Goal: Contribute content: Contribute content

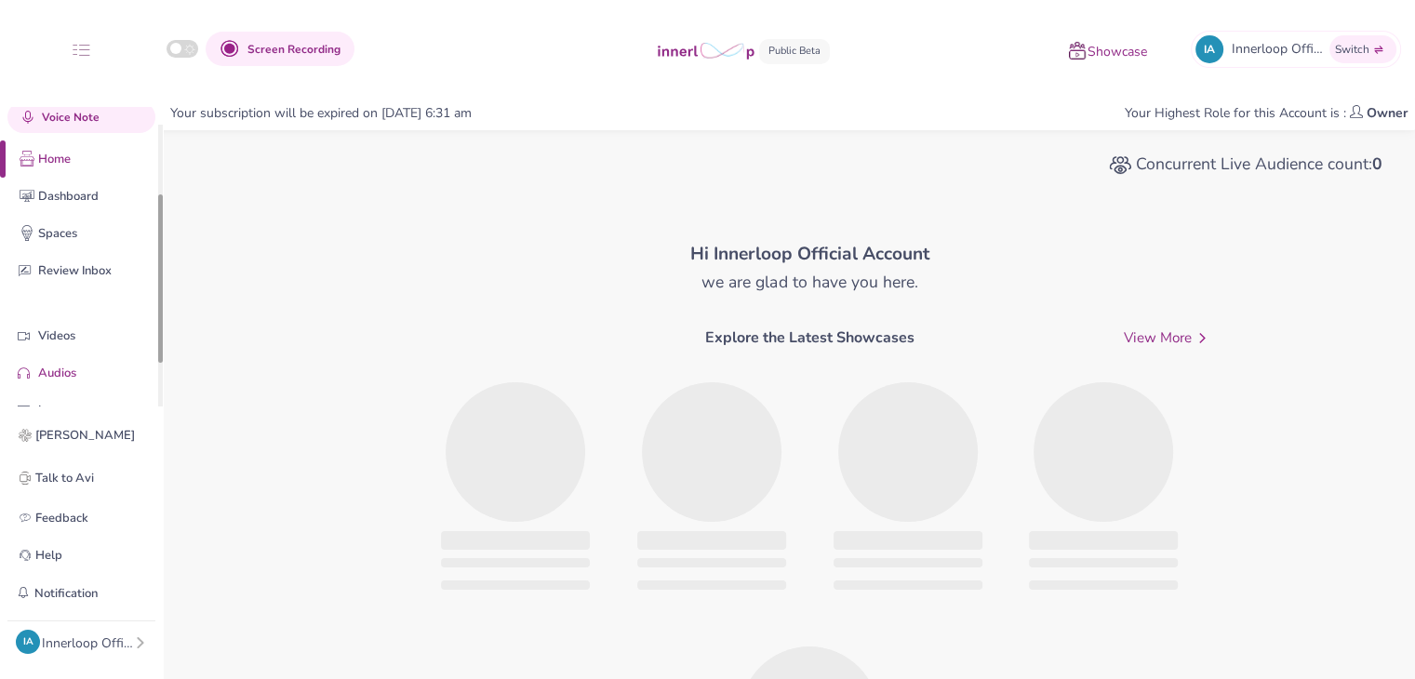
scroll to position [126, 0]
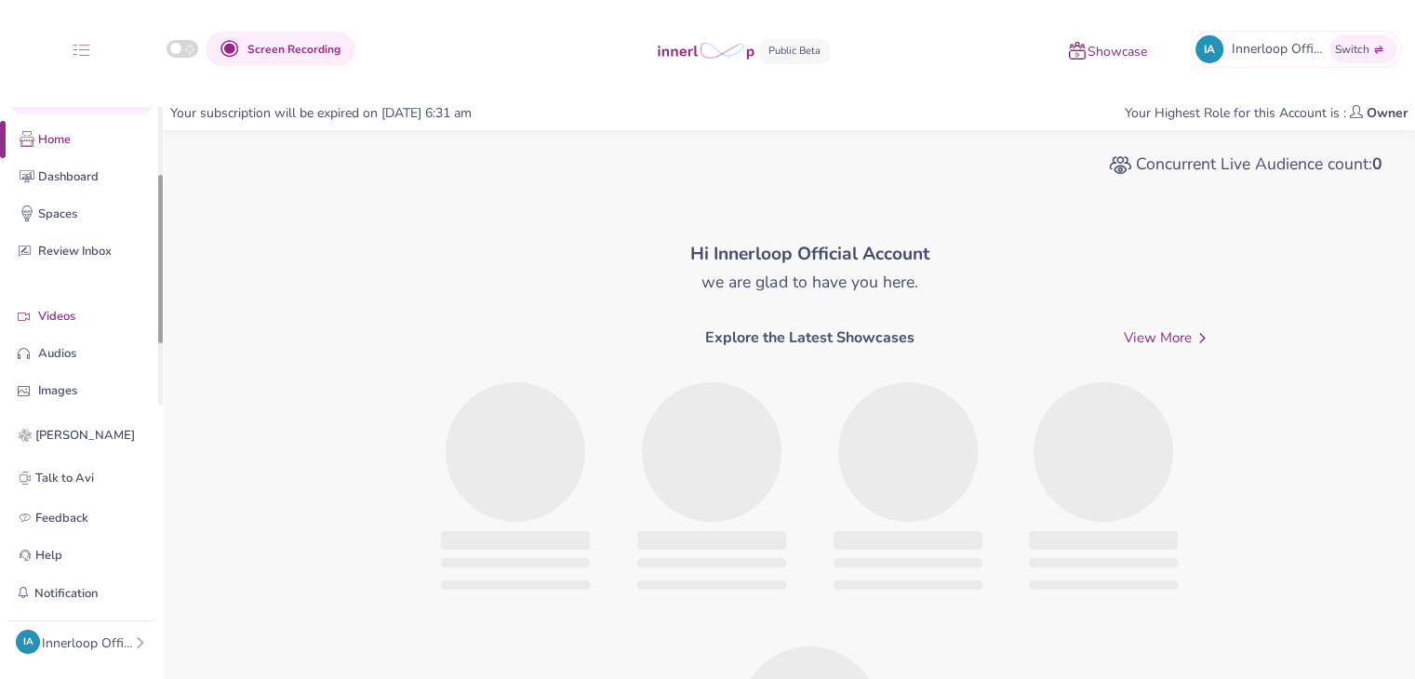
drag, startPoint x: 159, startPoint y: 269, endPoint x: 103, endPoint y: 329, distance: 82.3
click at [153, 340] on div "Quick Upload Video Messaging Voice Note Home Dashboard Spaces Review Inbox Vide…" at bounding box center [81, 257] width 163 height 300
click at [87, 324] on p "Videos" at bounding box center [95, 317] width 115 height 20
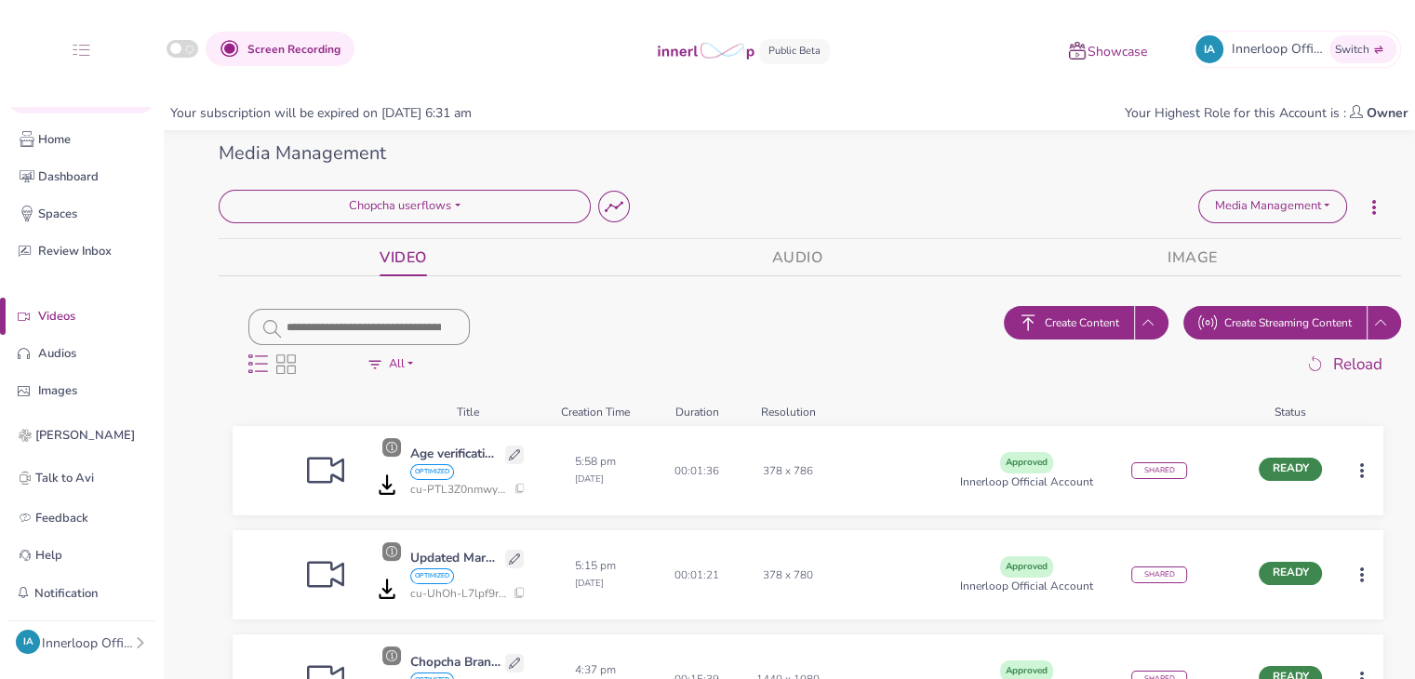
scroll to position [409, 0]
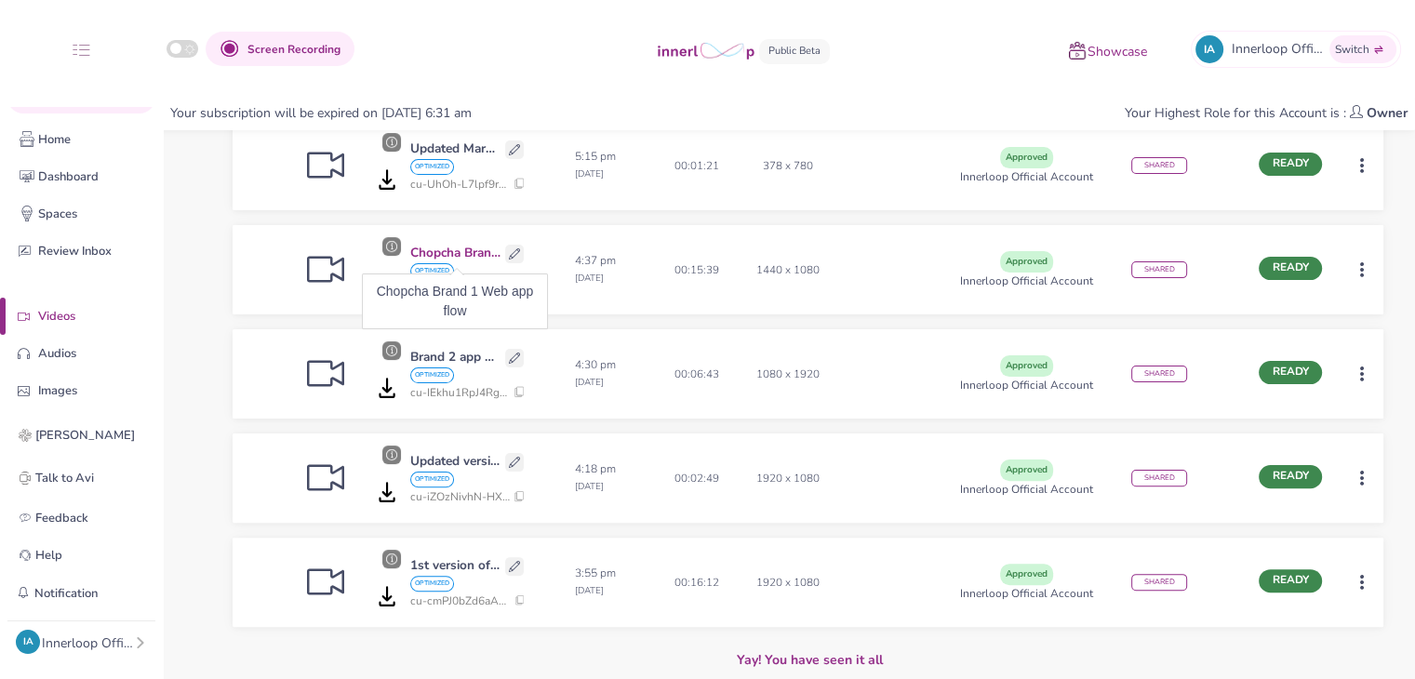
click at [458, 258] on p "Chopcha Brand 1 Web app flow" at bounding box center [455, 254] width 90 height 20
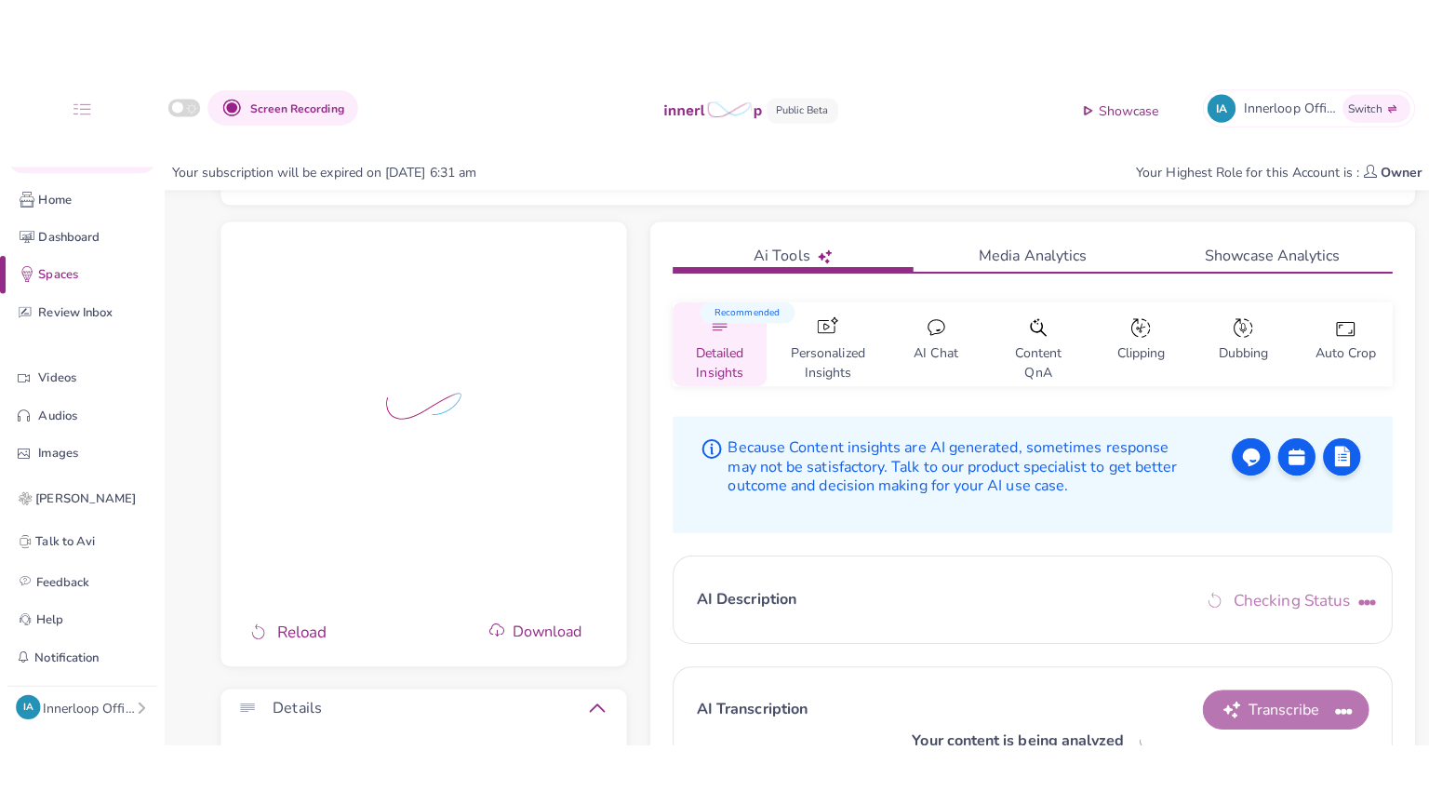
scroll to position [168, 0]
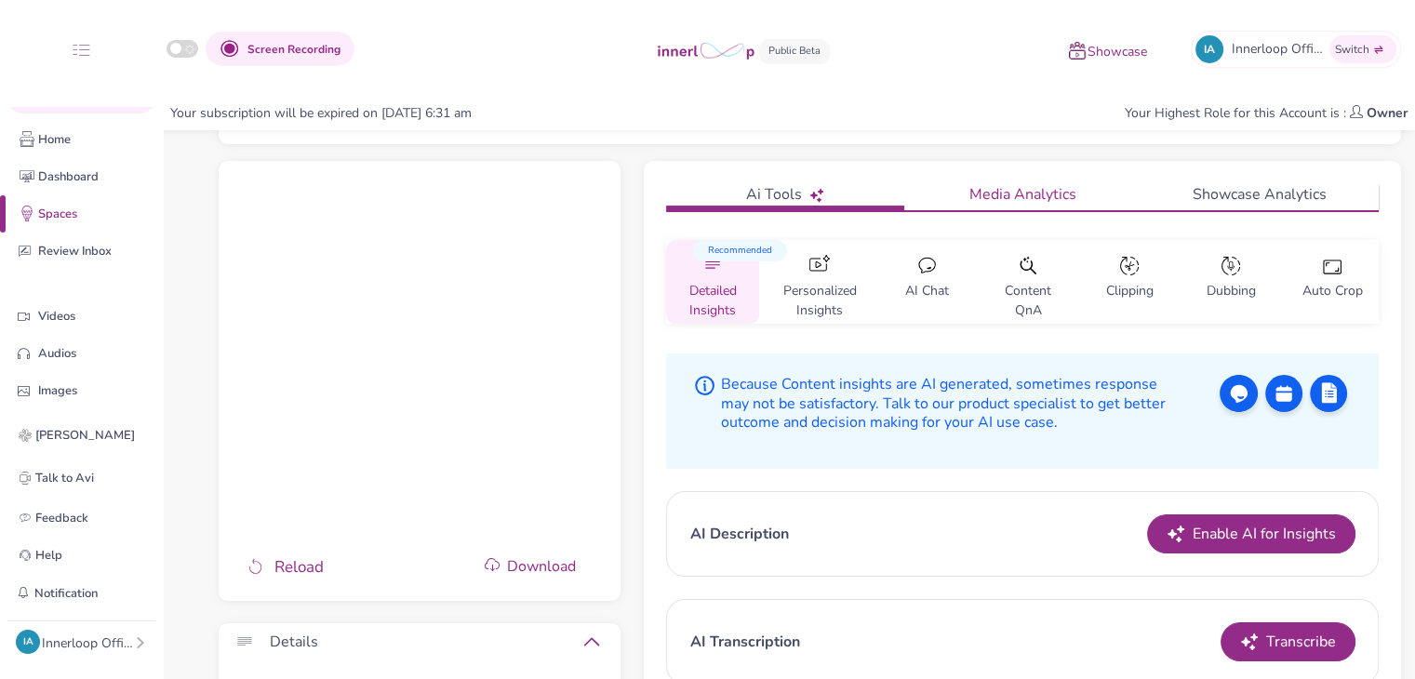
click at [1025, 199] on link "Media Analytics" at bounding box center [1022, 196] width 237 height 27
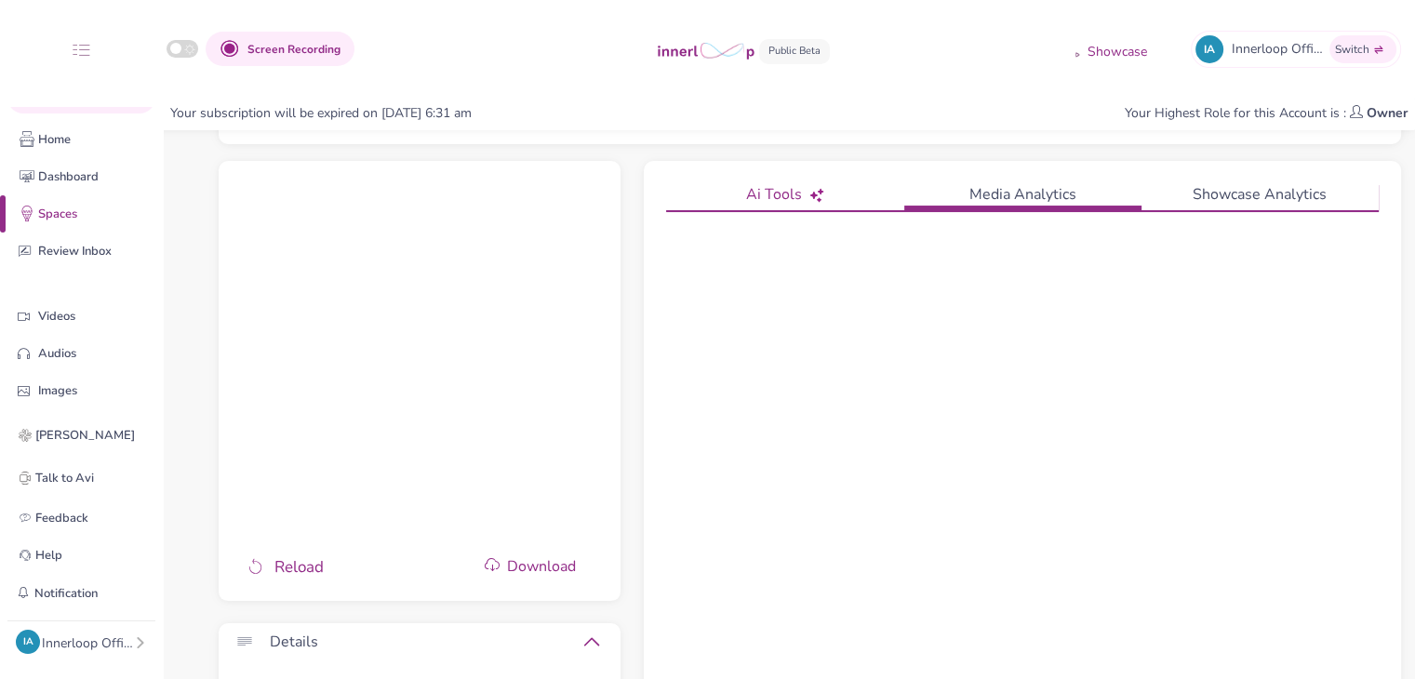
click at [791, 191] on link "Ai Tools" at bounding box center [784, 196] width 237 height 27
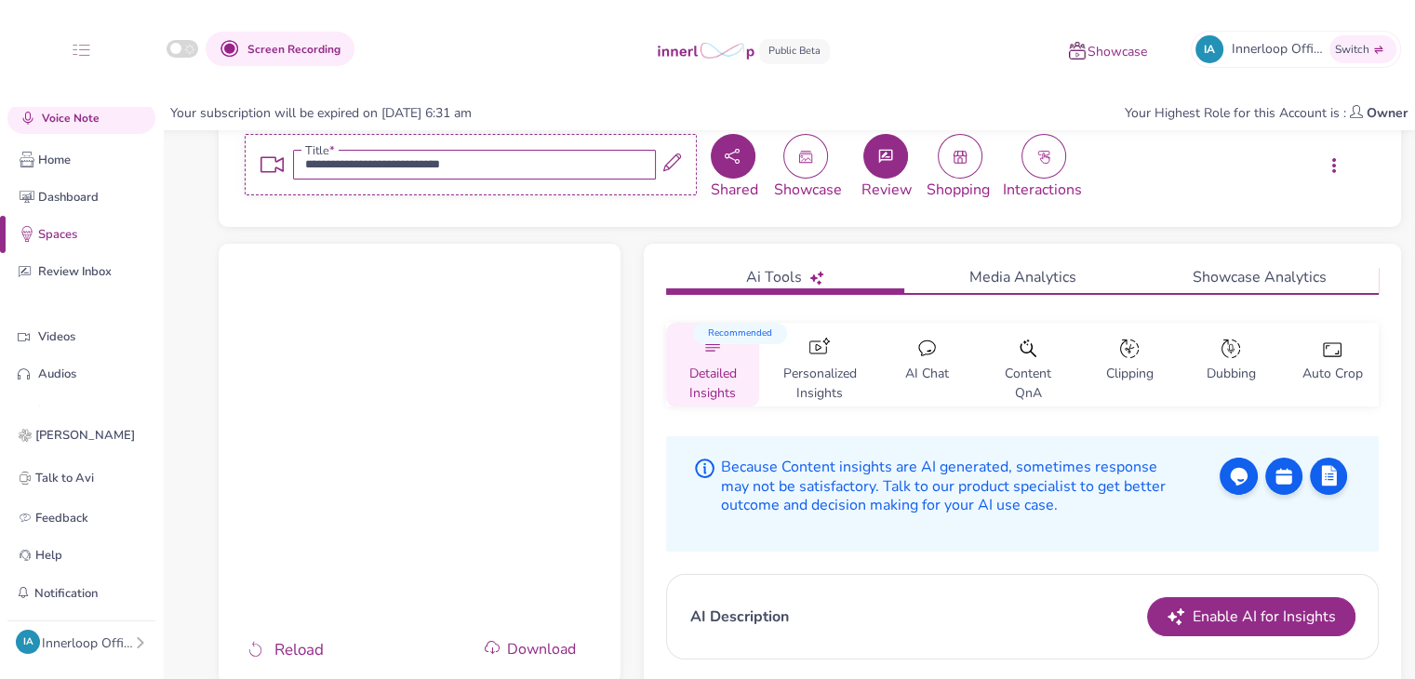
scroll to position [85, 0]
click at [726, 157] on icon "button" at bounding box center [732, 157] width 15 height 15
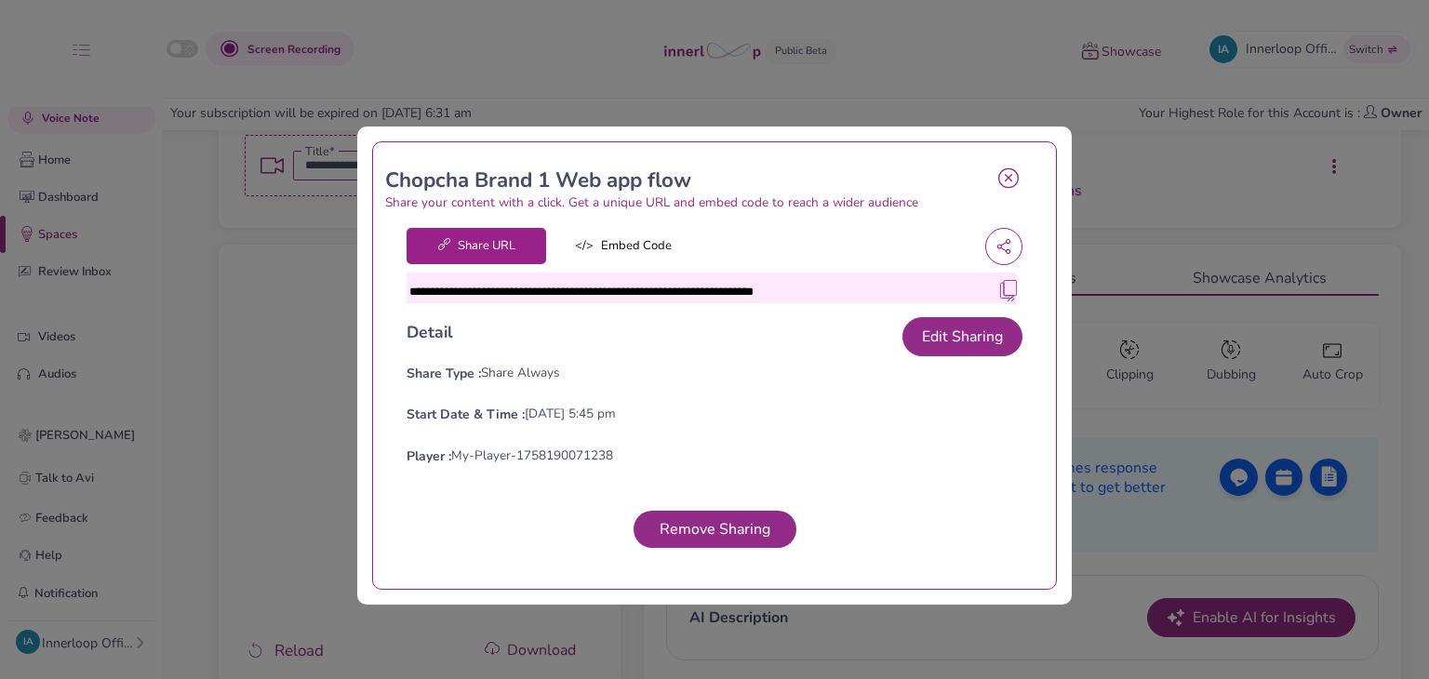
click at [999, 287] on img at bounding box center [1008, 289] width 19 height 19
click at [998, 171] on icon at bounding box center [1008, 177] width 20 height 21
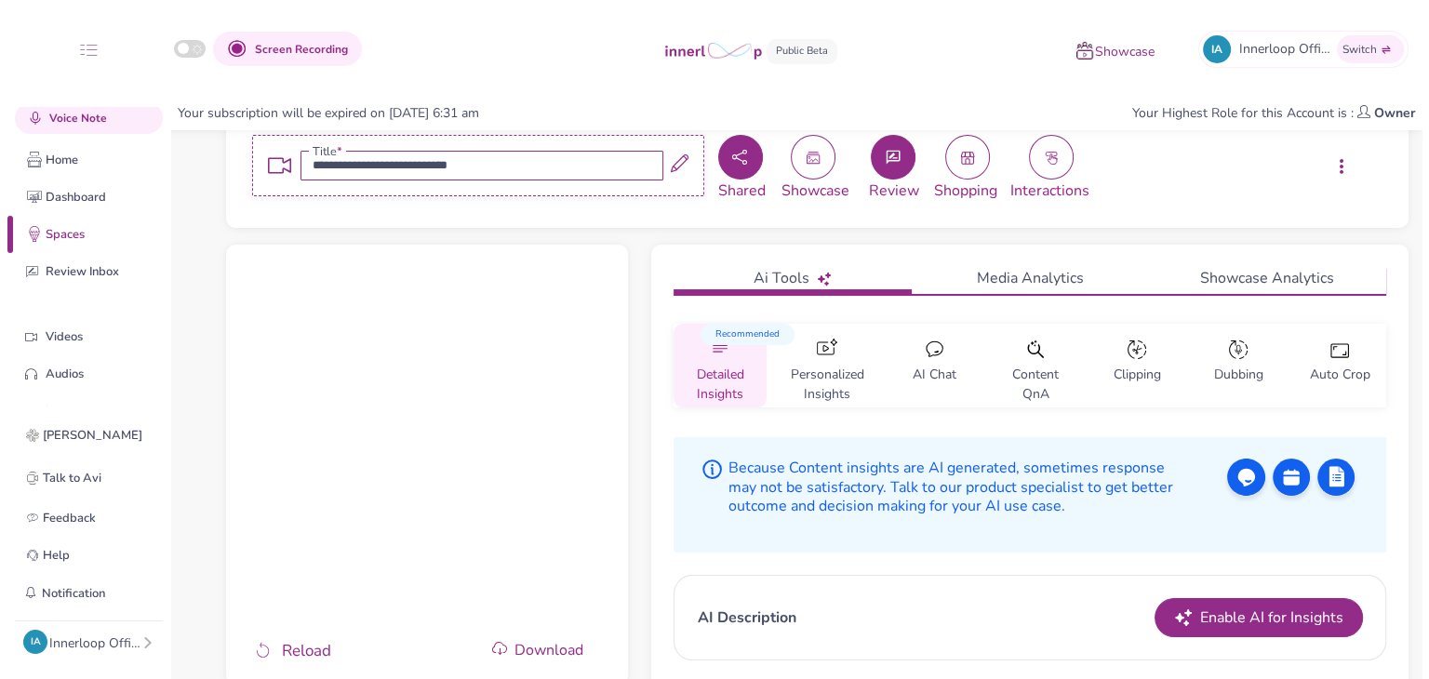
scroll to position [0, 0]
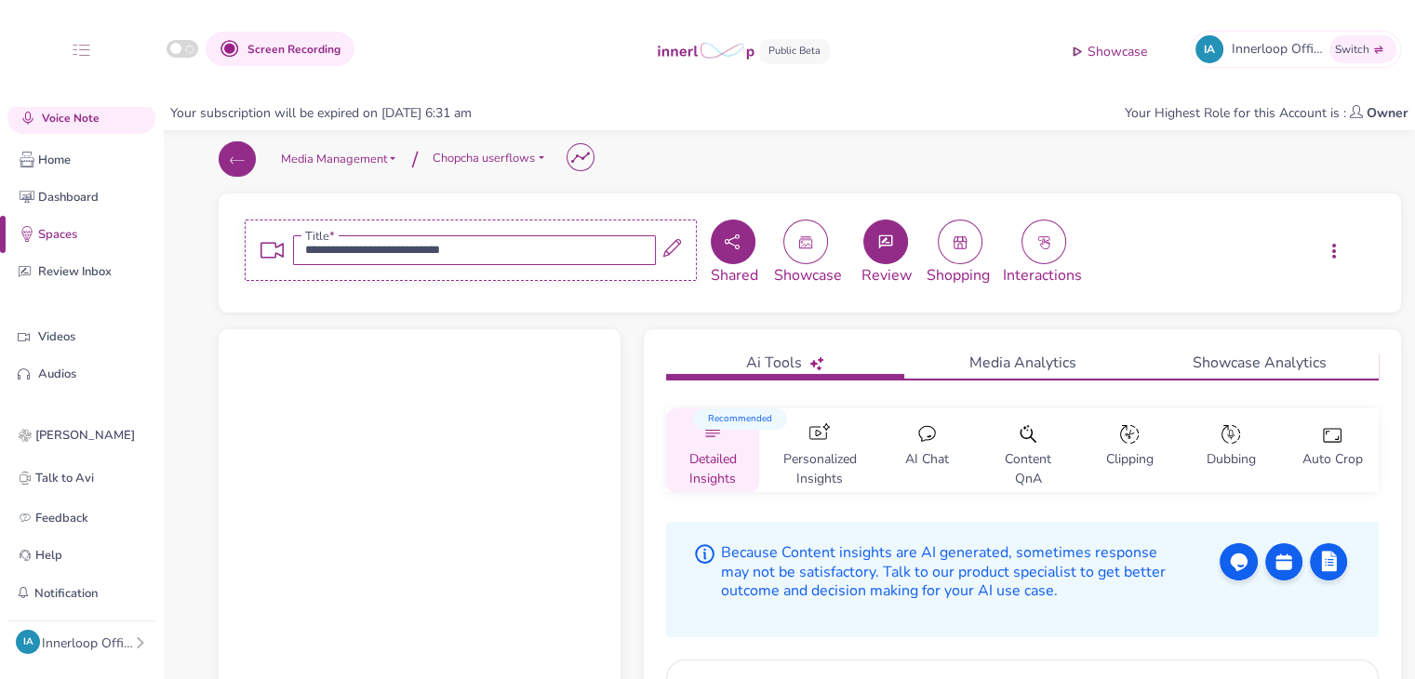
click at [229, 164] on icon "button" at bounding box center [237, 161] width 20 height 20
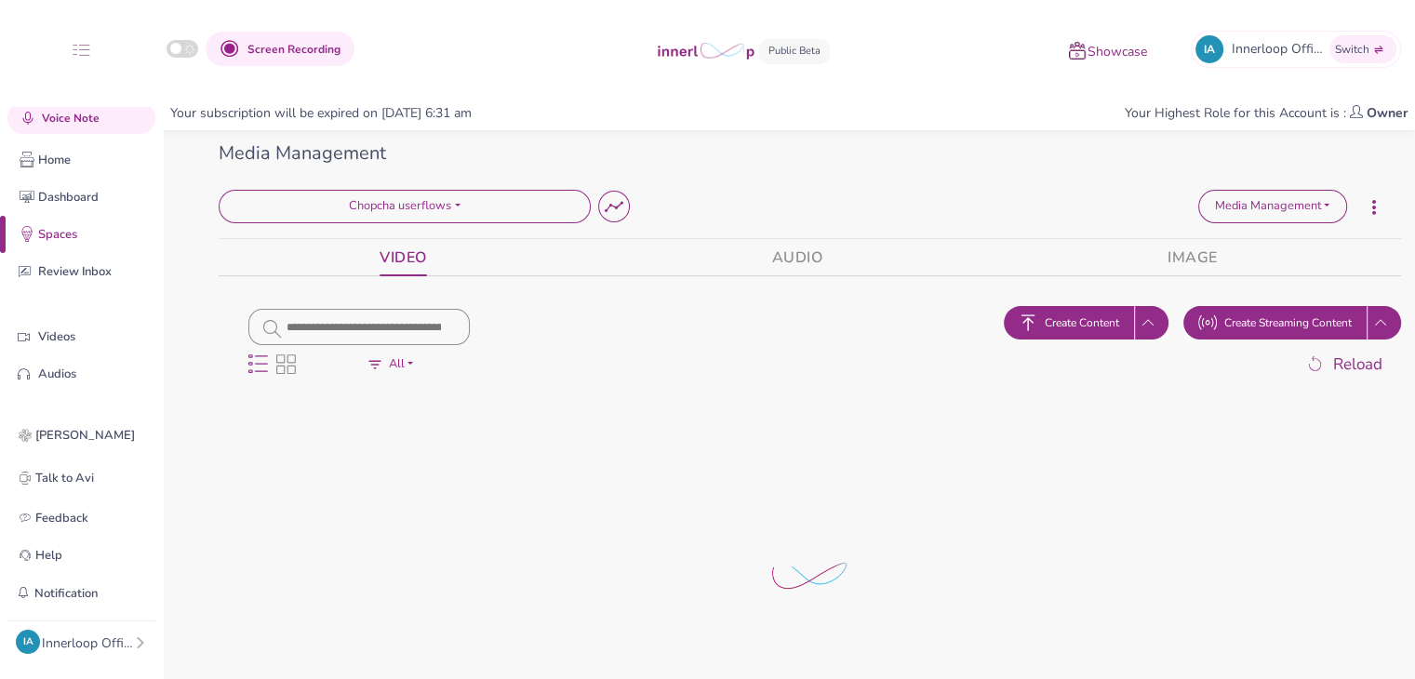
click at [887, 160] on div "Media Management" at bounding box center [810, 154] width 1182 height 28
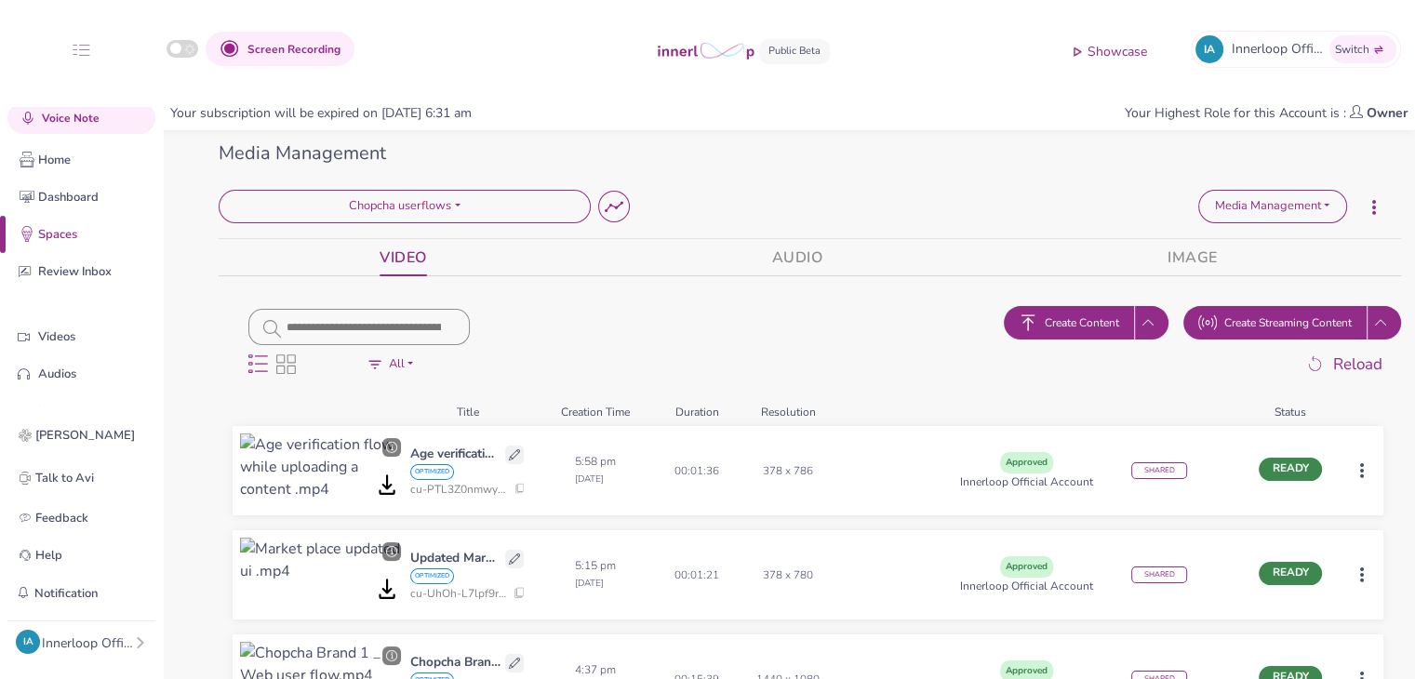
click at [1073, 328] on span "Create Content" at bounding box center [1082, 322] width 74 height 17
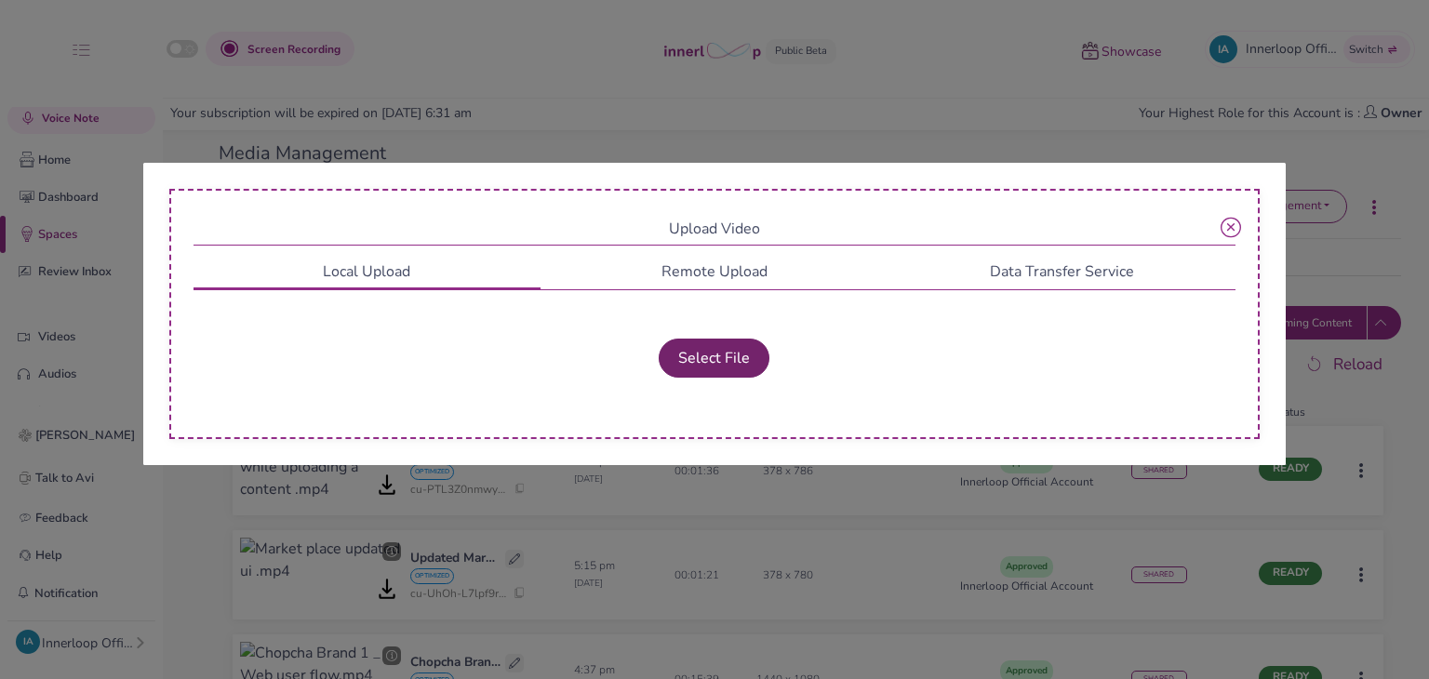
click at [705, 352] on button "Select File" at bounding box center [714, 358] width 111 height 39
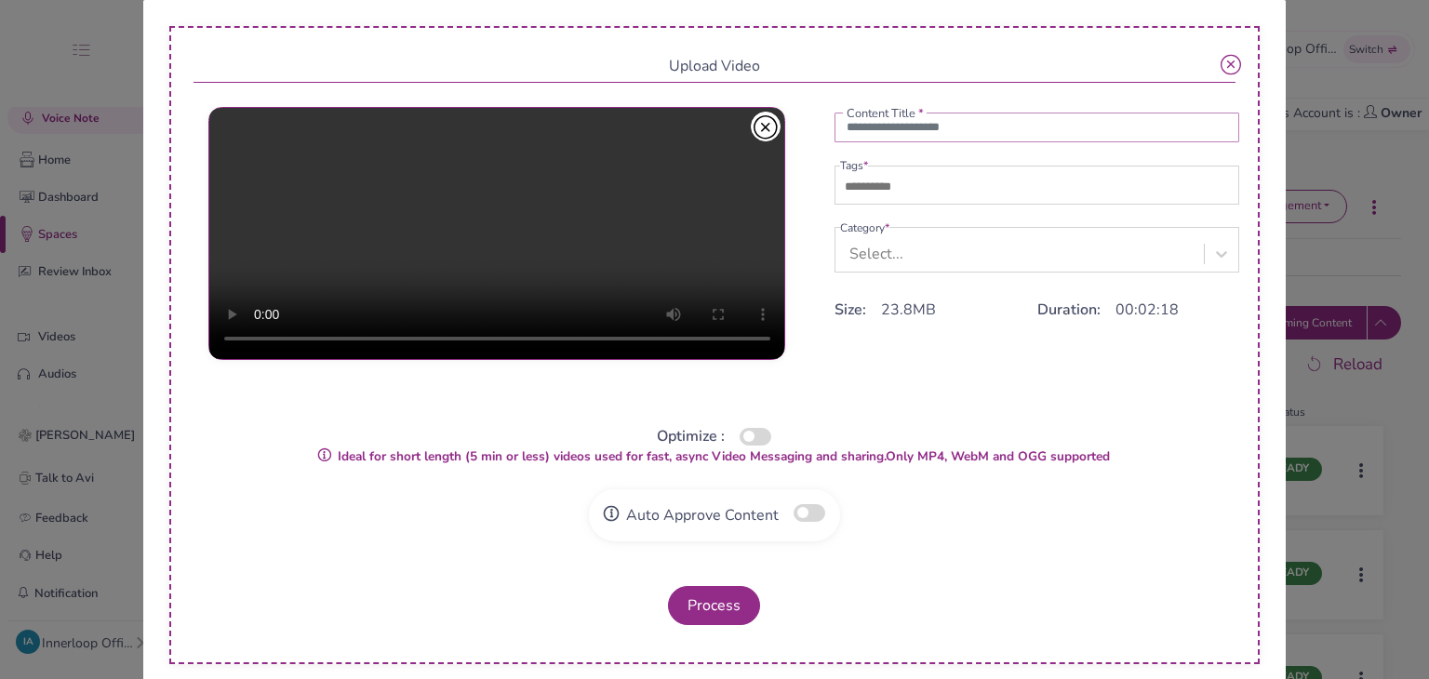
click at [941, 127] on input "text" at bounding box center [1037, 128] width 406 height 30
paste input "**********"
type input "**********"
click at [862, 194] on input "text" at bounding box center [905, 187] width 130 height 22
type input "***"
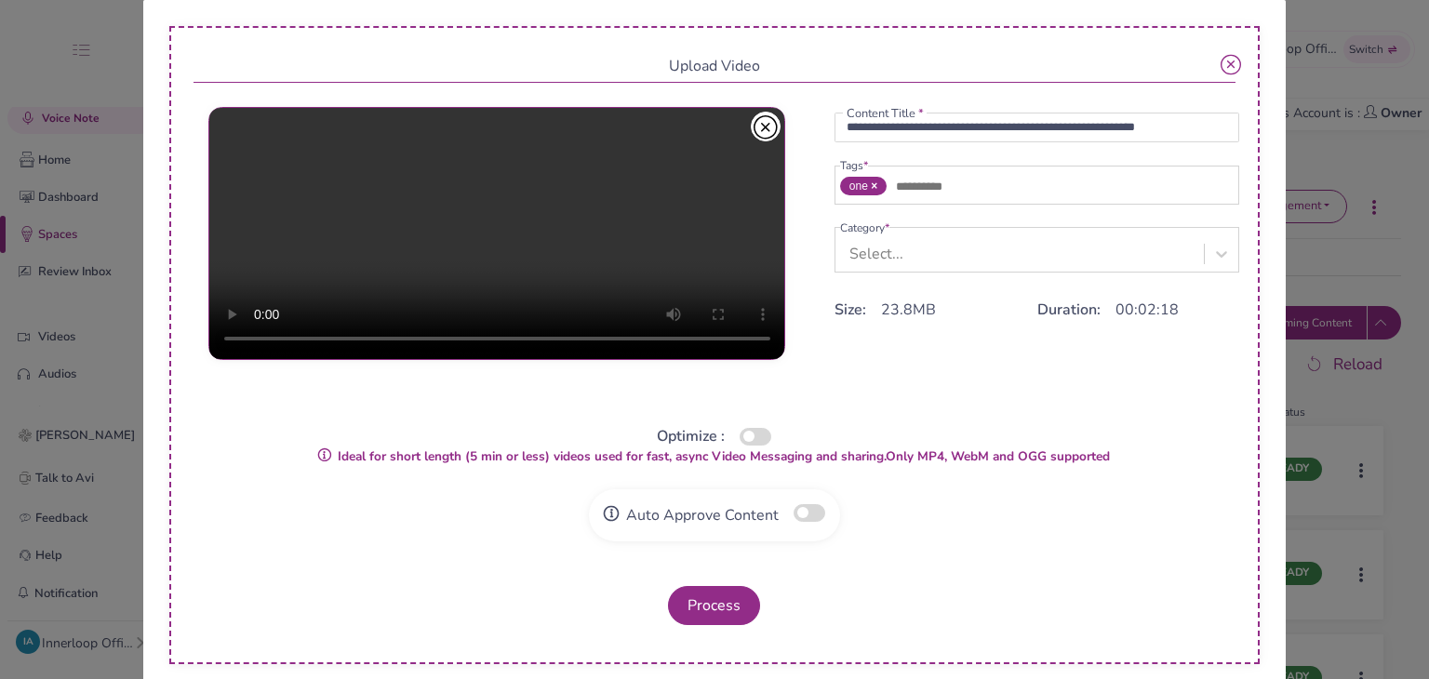
click at [915, 264] on div "Select..." at bounding box center [1022, 253] width 365 height 34
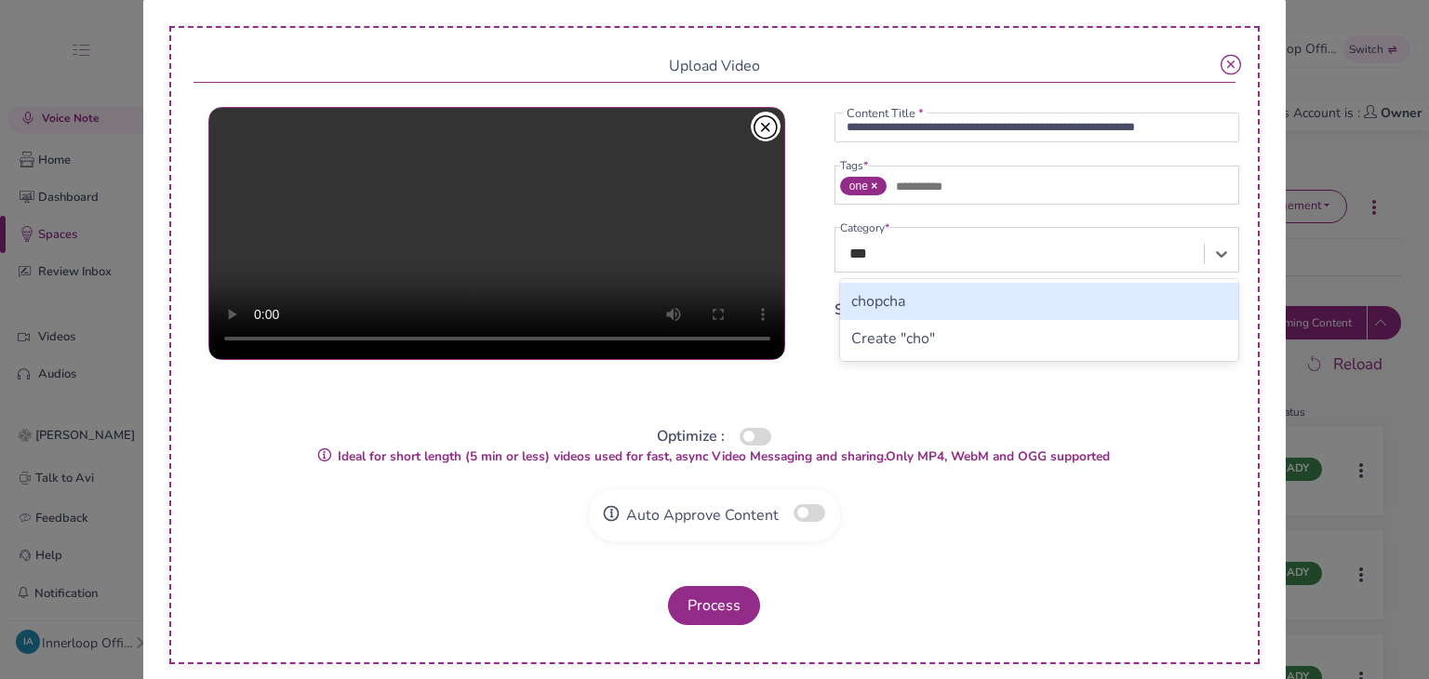
type input "****"
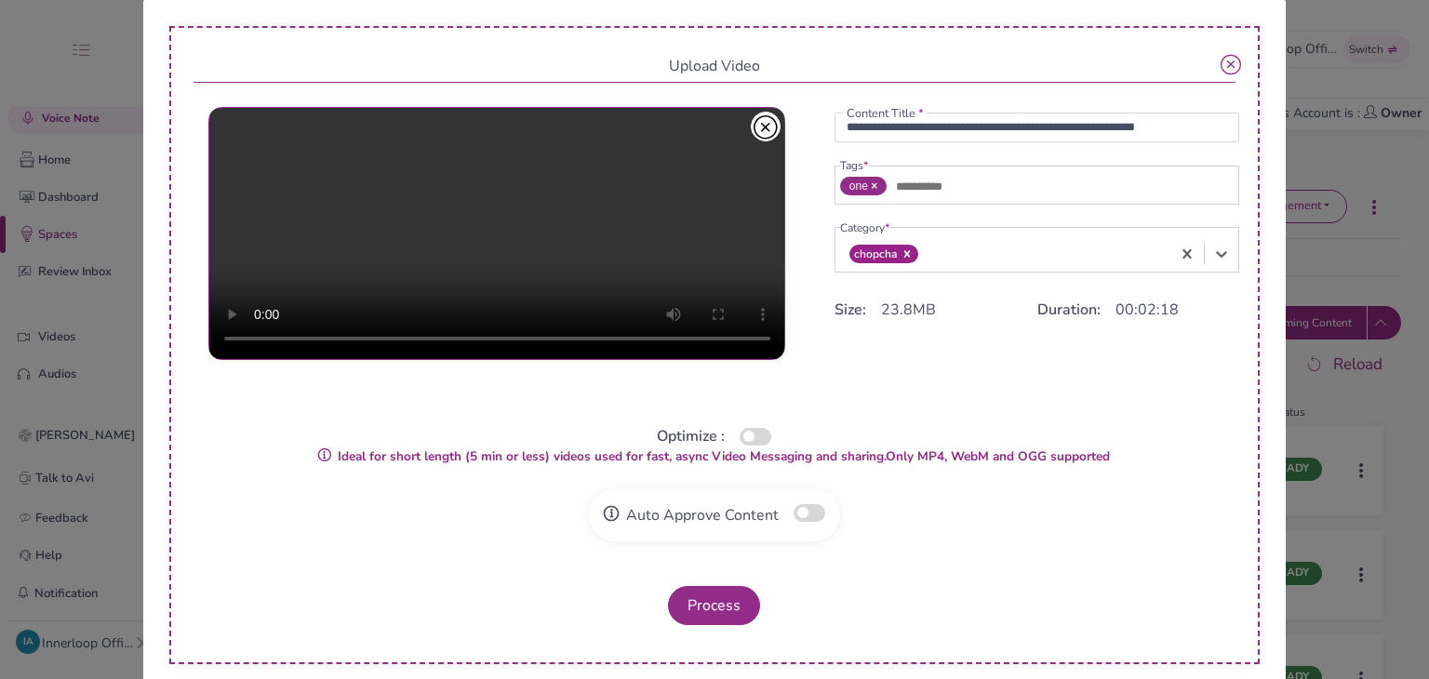
click at [751, 446] on div "Optimize :" at bounding box center [714, 436] width 1043 height 22
click at [750, 428] on button "button" at bounding box center [756, 437] width 32 height 18
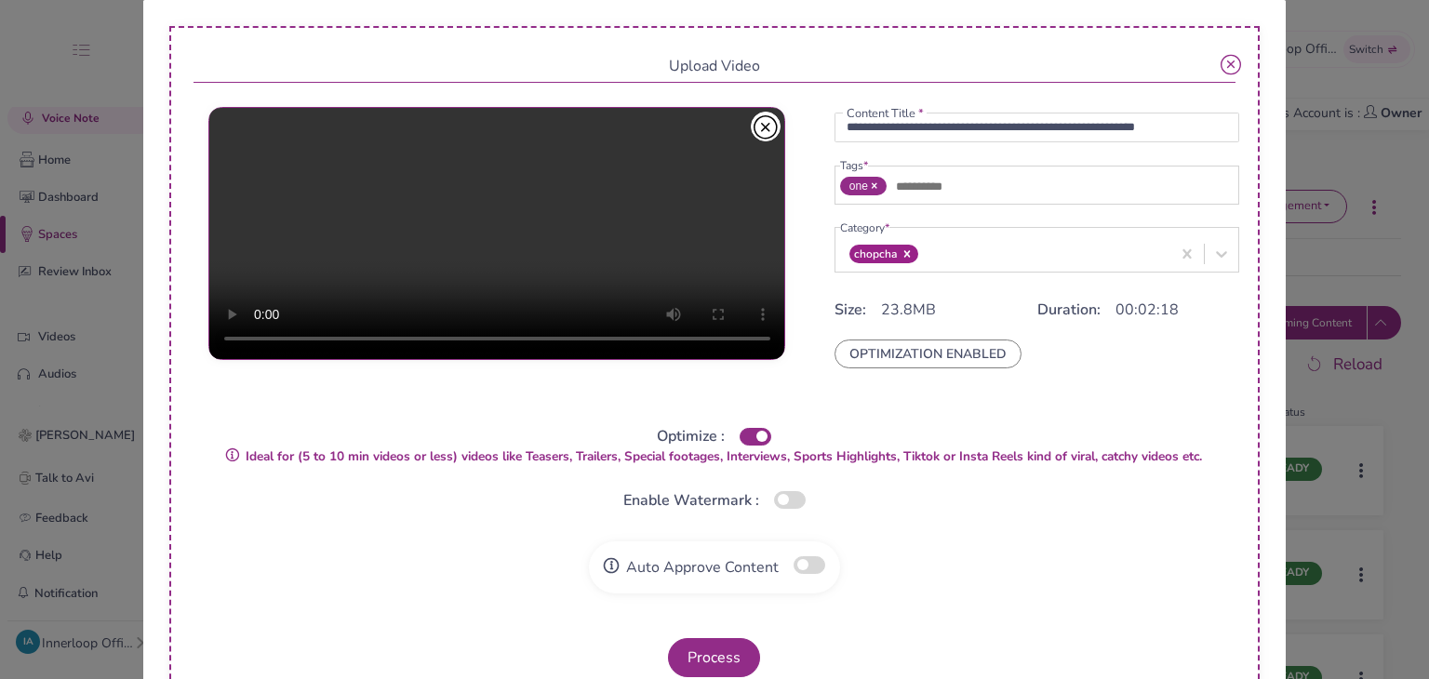
click at [804, 561] on button "button" at bounding box center [810, 565] width 32 height 18
click at [695, 656] on button "Process" at bounding box center [714, 657] width 92 height 39
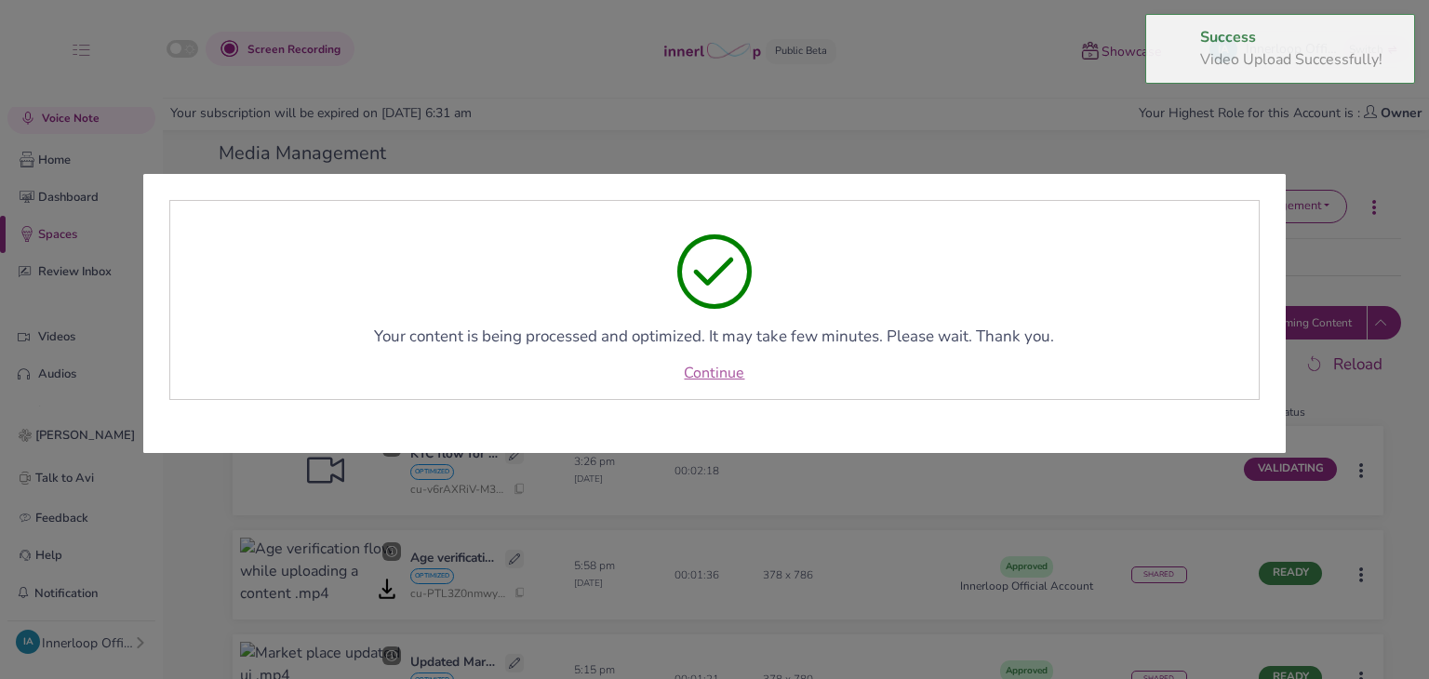
click at [718, 367] on link "Continue" at bounding box center [714, 373] width 60 height 22
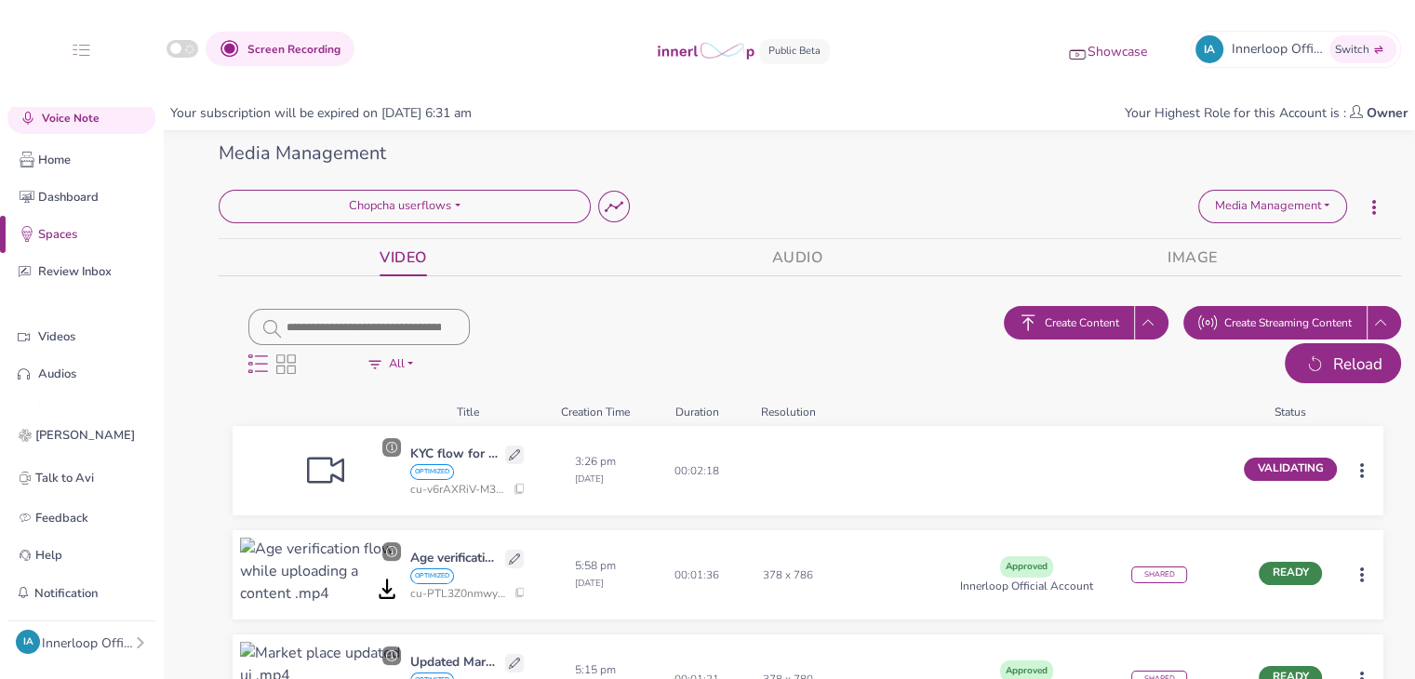
click at [1331, 359] on button "Reload" at bounding box center [1343, 363] width 116 height 41
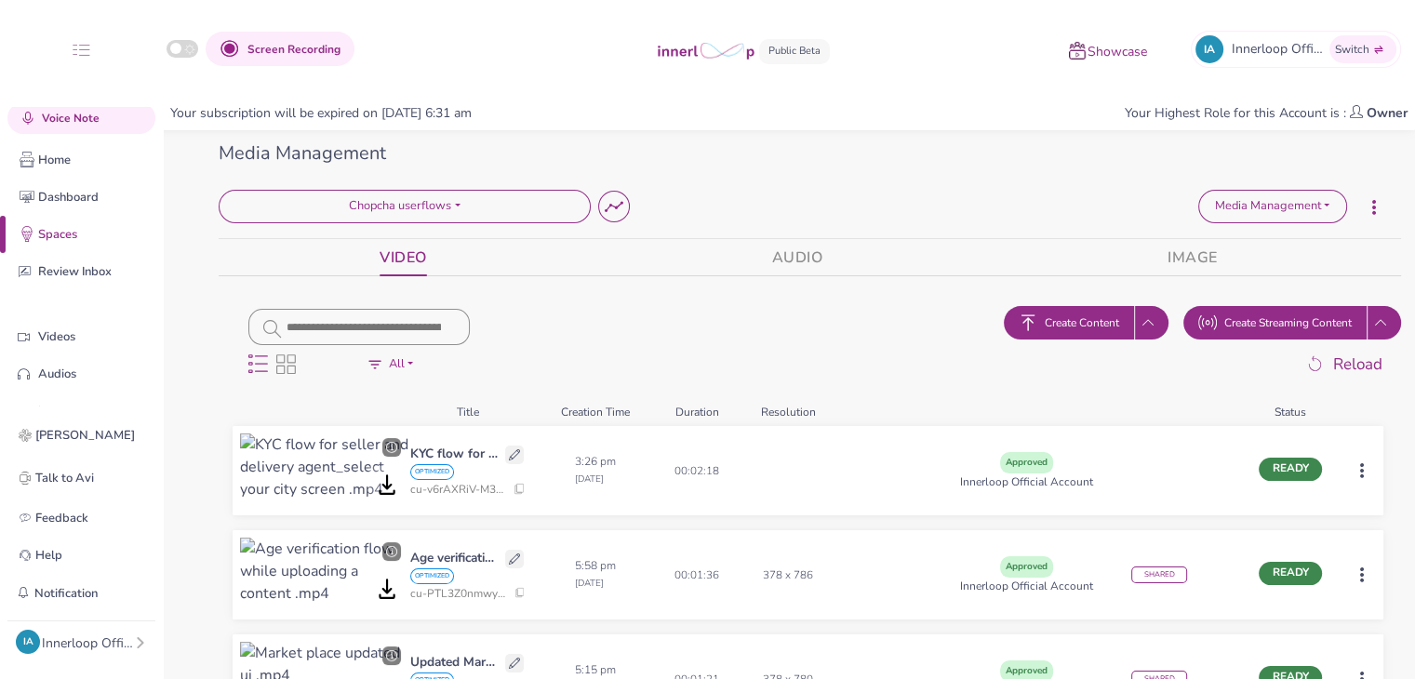
click at [1357, 474] on html "Screen Recording Showcase IA Innerloop Official Switch Quick Upload Video Messa…" at bounding box center [707, 339] width 1415 height 679
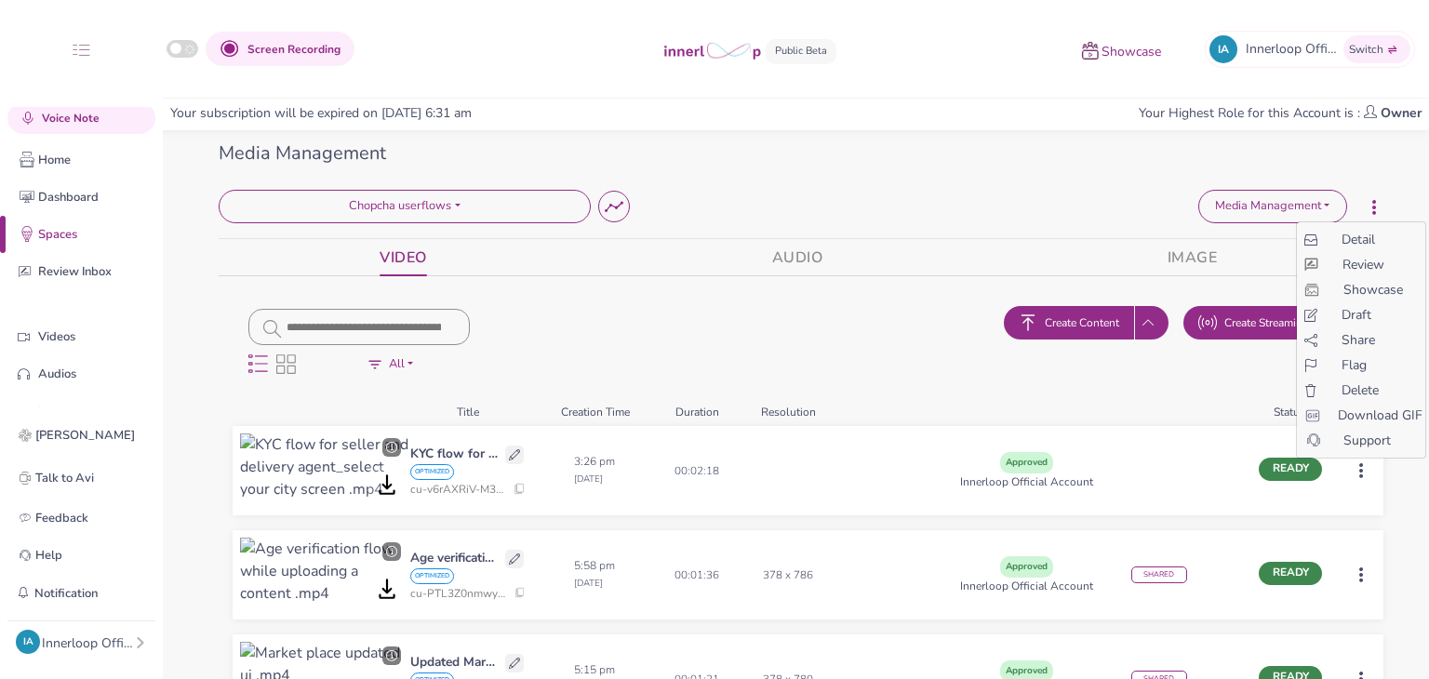
click at [1354, 335] on span "Share" at bounding box center [1357, 340] width 33 height 20
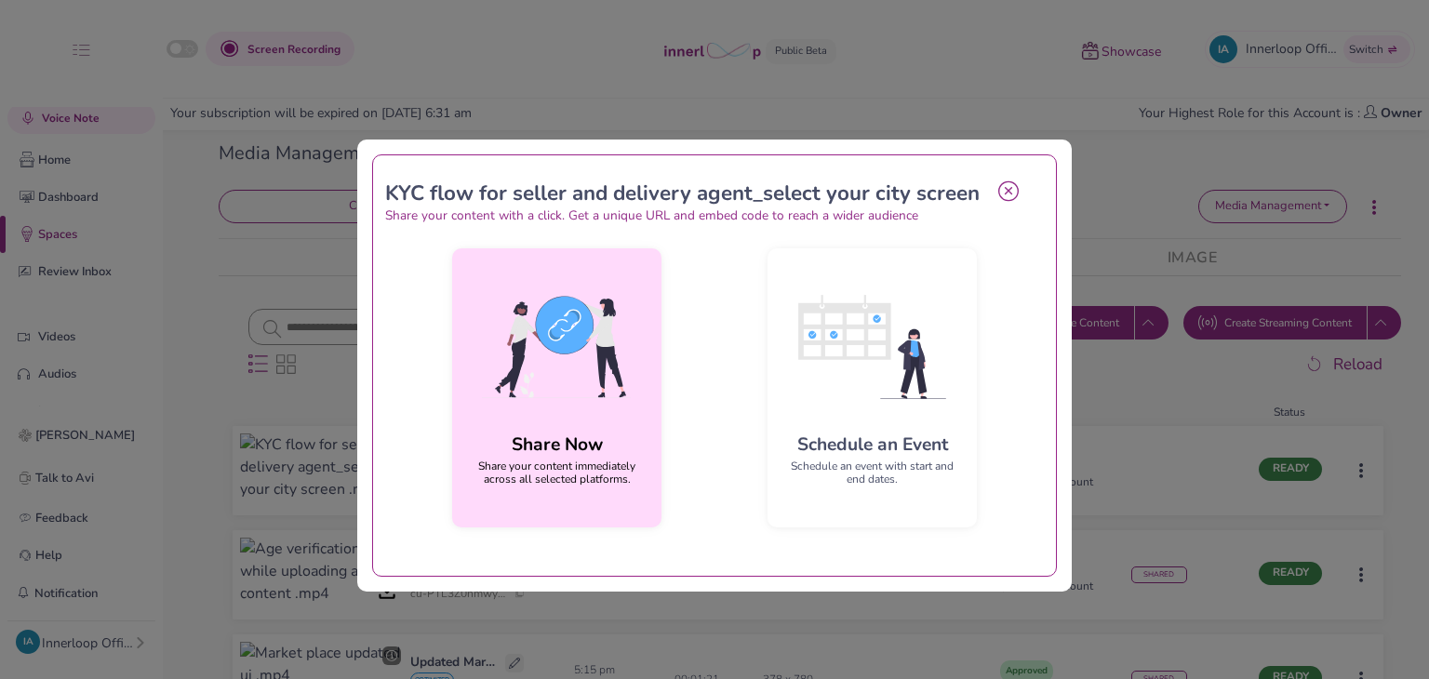
click at [486, 368] on img at bounding box center [557, 346] width 180 height 167
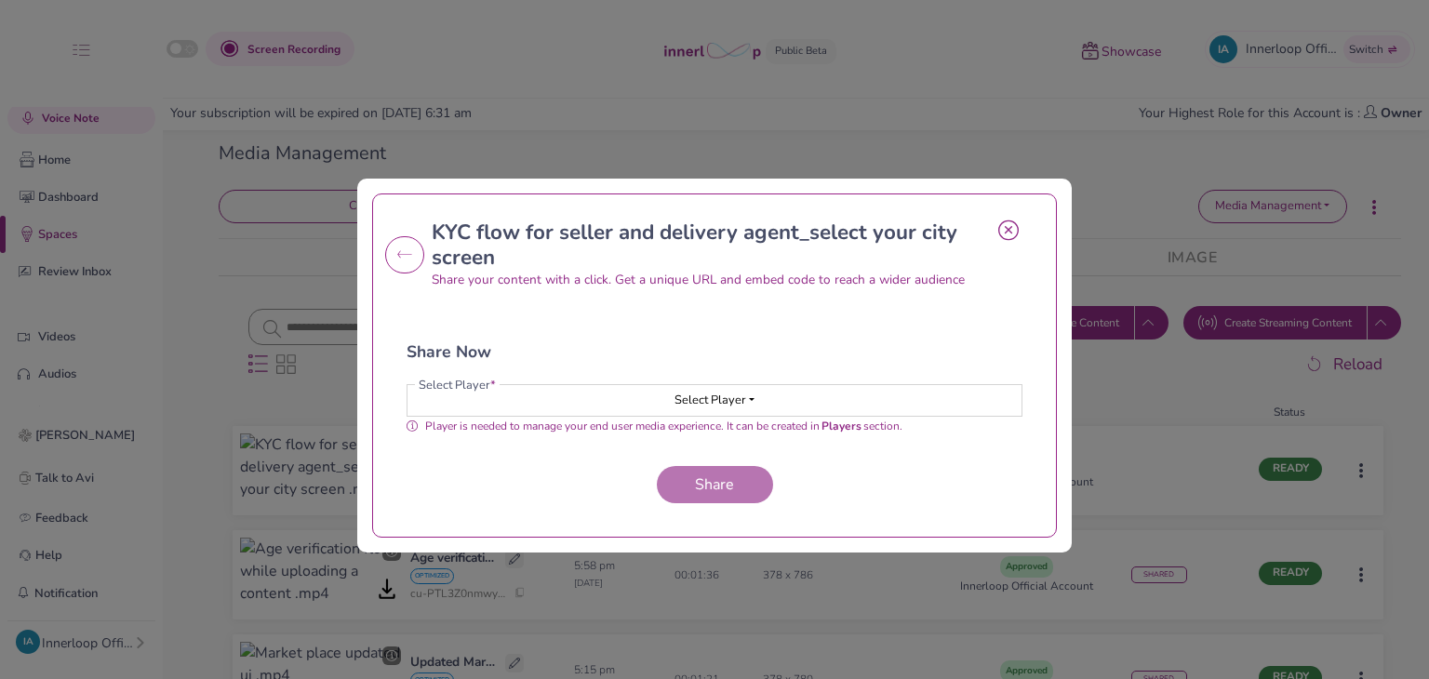
click at [607, 407] on button "Select Player" at bounding box center [714, 401] width 614 height 32
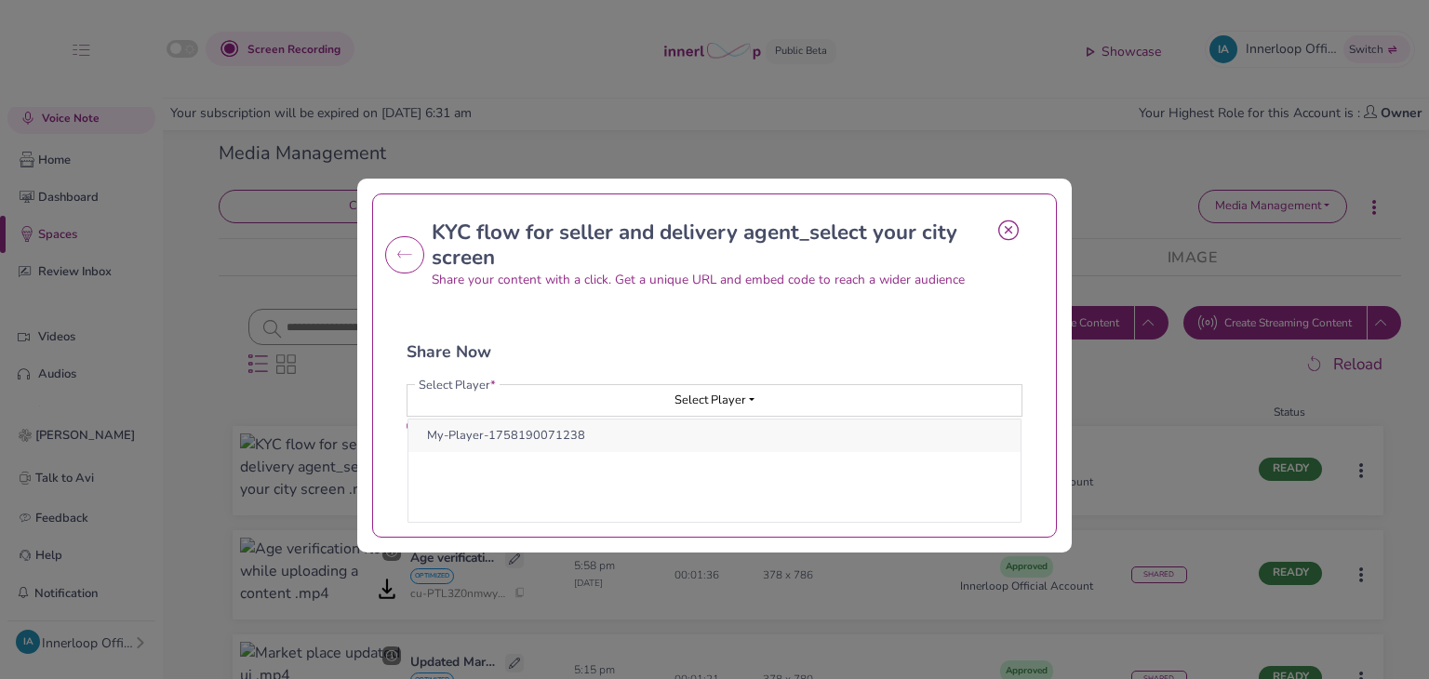
click at [638, 430] on button "My-Player-1758190071238" at bounding box center [714, 436] width 612 height 33
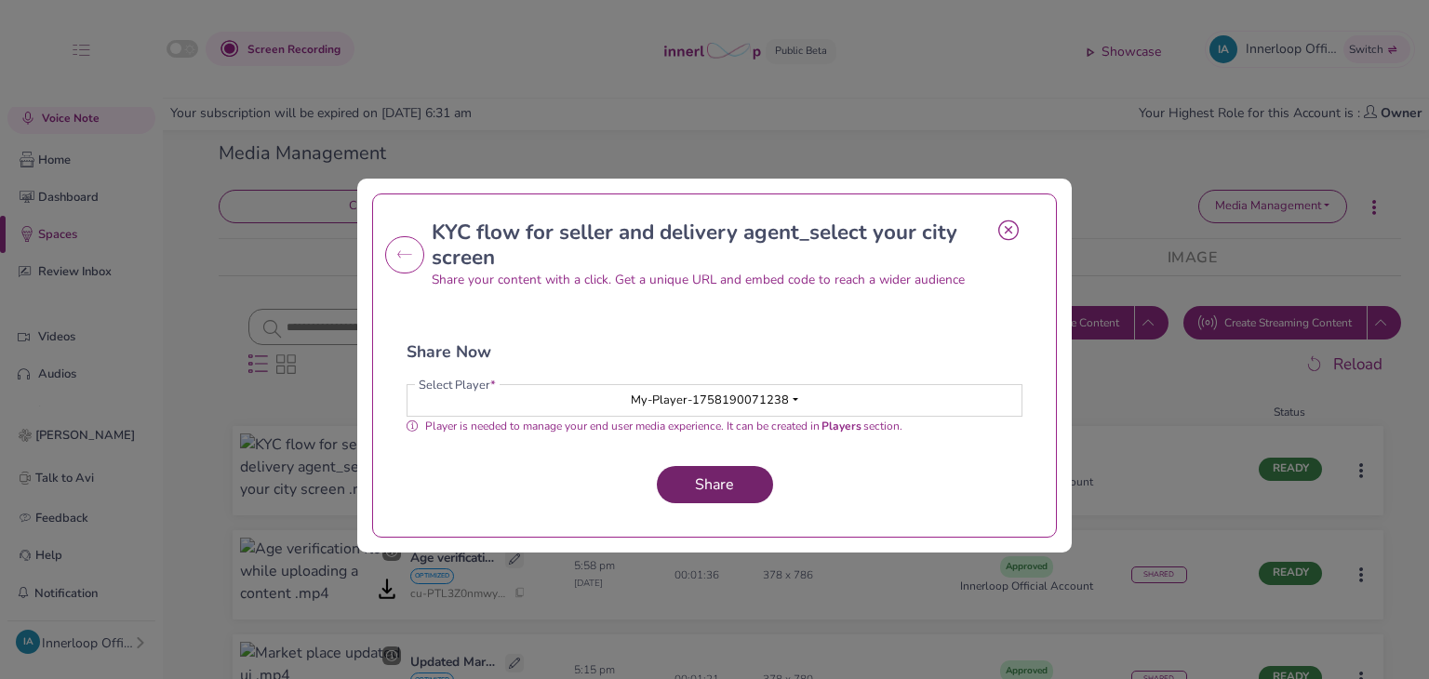
click at [744, 477] on button "Share" at bounding box center [715, 484] width 116 height 37
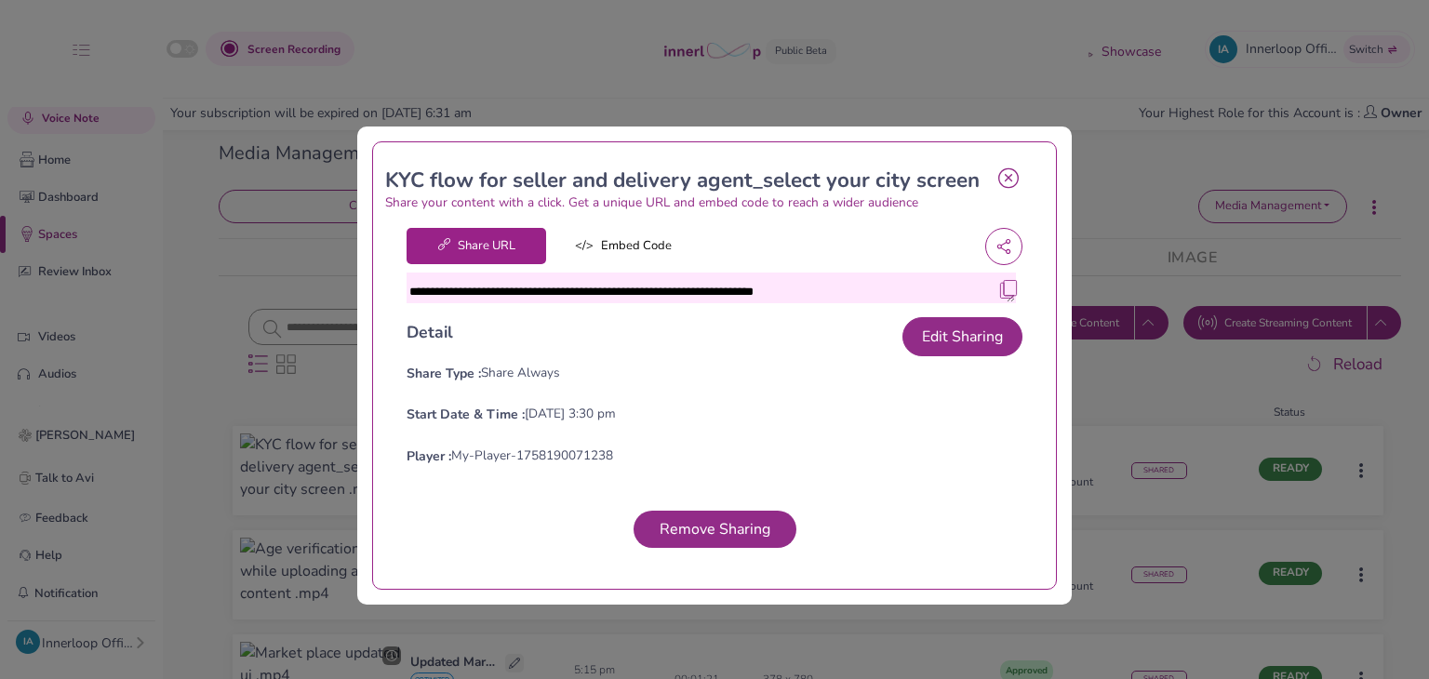
click at [1015, 302] on div "**********" at bounding box center [714, 388] width 631 height 350
click at [999, 299] on img at bounding box center [1008, 289] width 19 height 19
